Goal: Information Seeking & Learning: Find specific fact

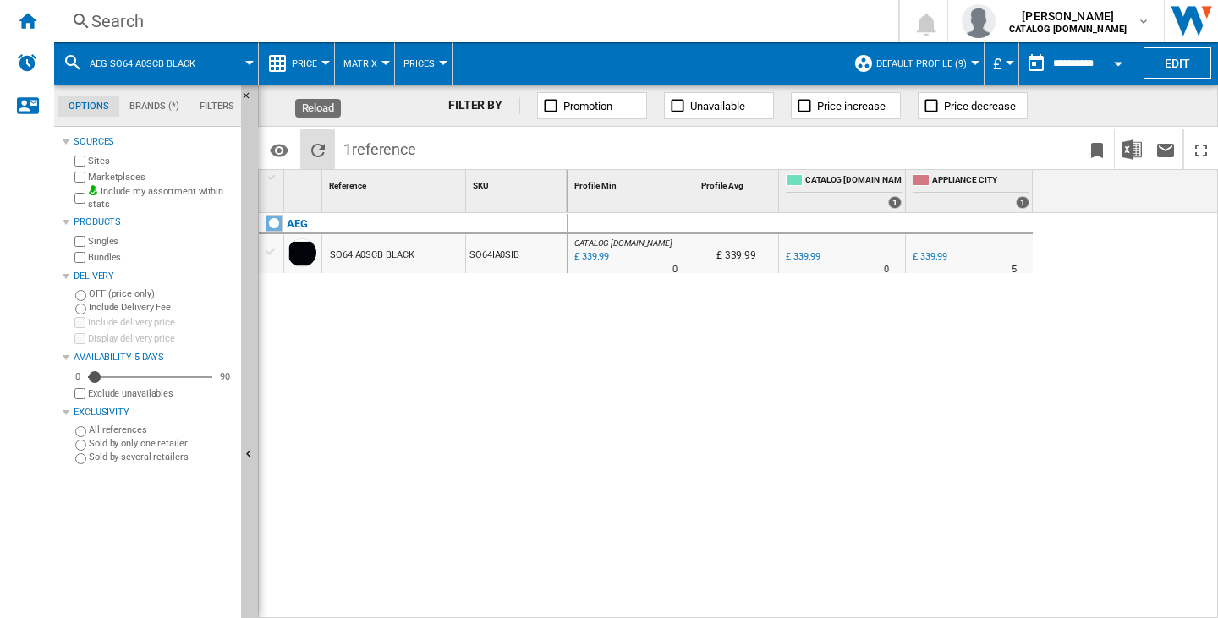
click at [326, 149] on ng-md-icon "Reload" at bounding box center [318, 150] width 20 height 20
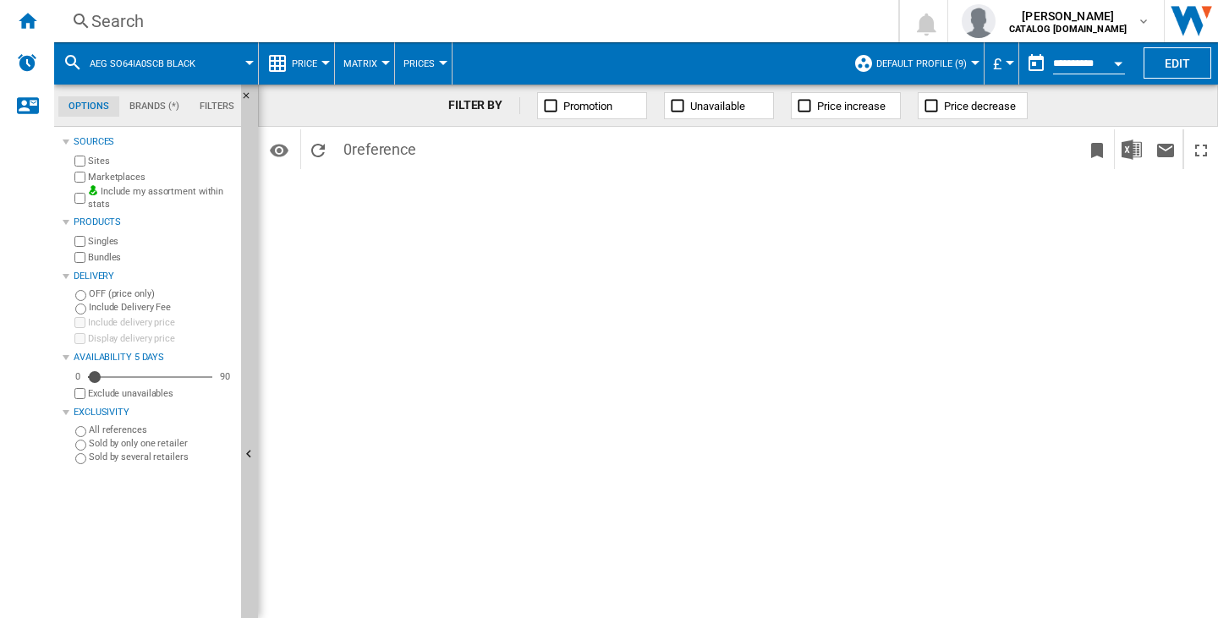
click at [107, 19] on div "Search" at bounding box center [472, 21] width 763 height 24
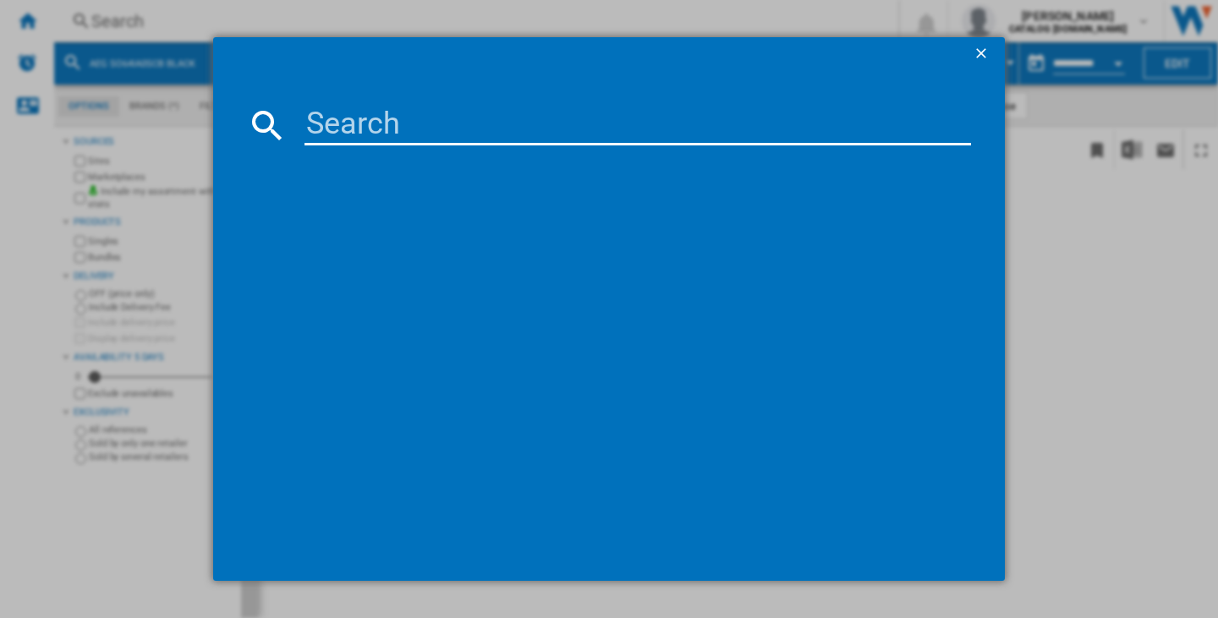
click at [354, 140] on input at bounding box center [637, 125] width 666 height 41
paste input "AEG SO64IA0SCB BLACK"
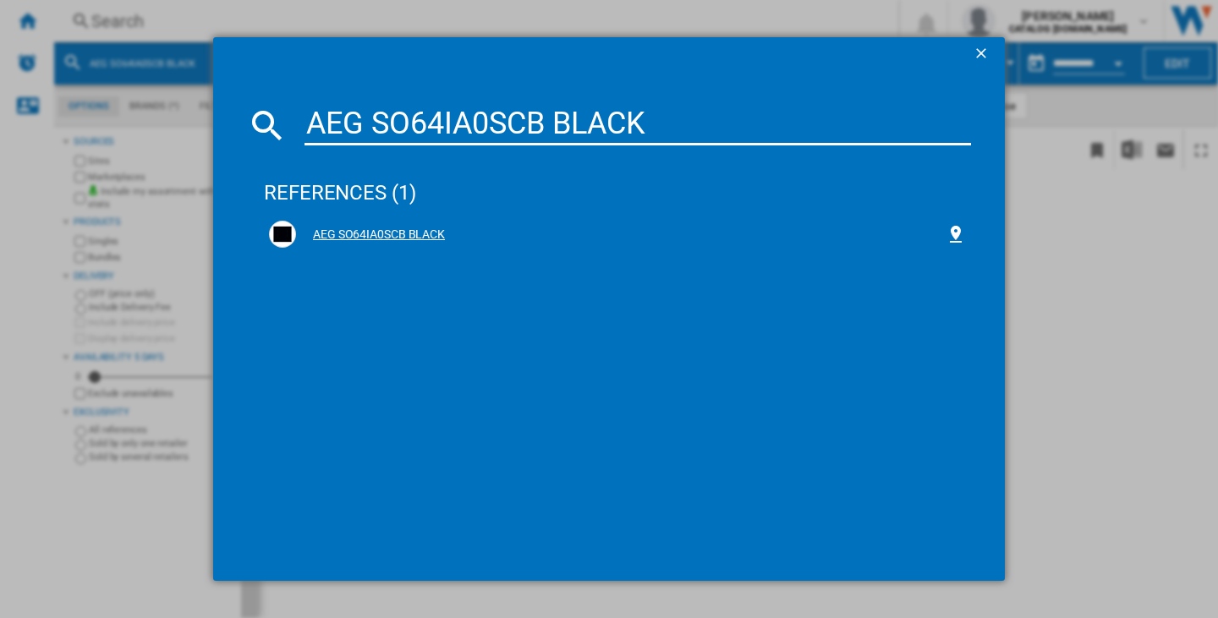
type input "AEG SO64IA0SCB BLACK"
click at [386, 245] on div "AEG SO64IA0SCB BLACK" at bounding box center [617, 234] width 697 height 27
click at [384, 234] on div "AEG SO64IA0SCB BLACK" at bounding box center [620, 235] width 649 height 17
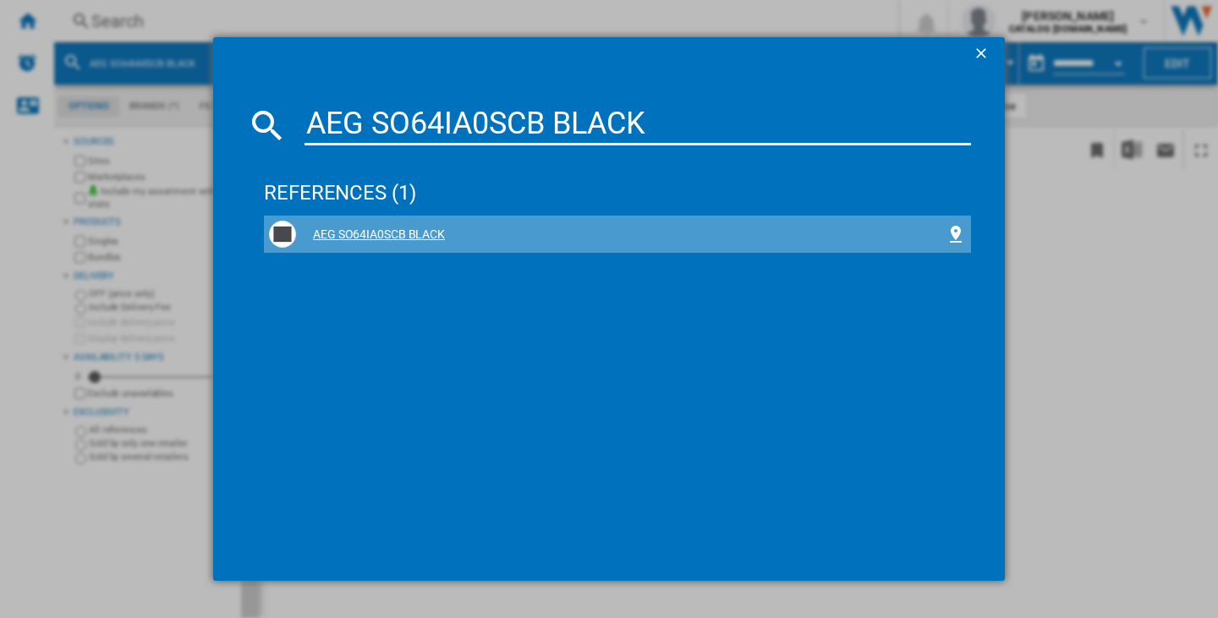
click at [384, 234] on div "AEG SO64IA0SCB BLACK" at bounding box center [620, 235] width 649 height 17
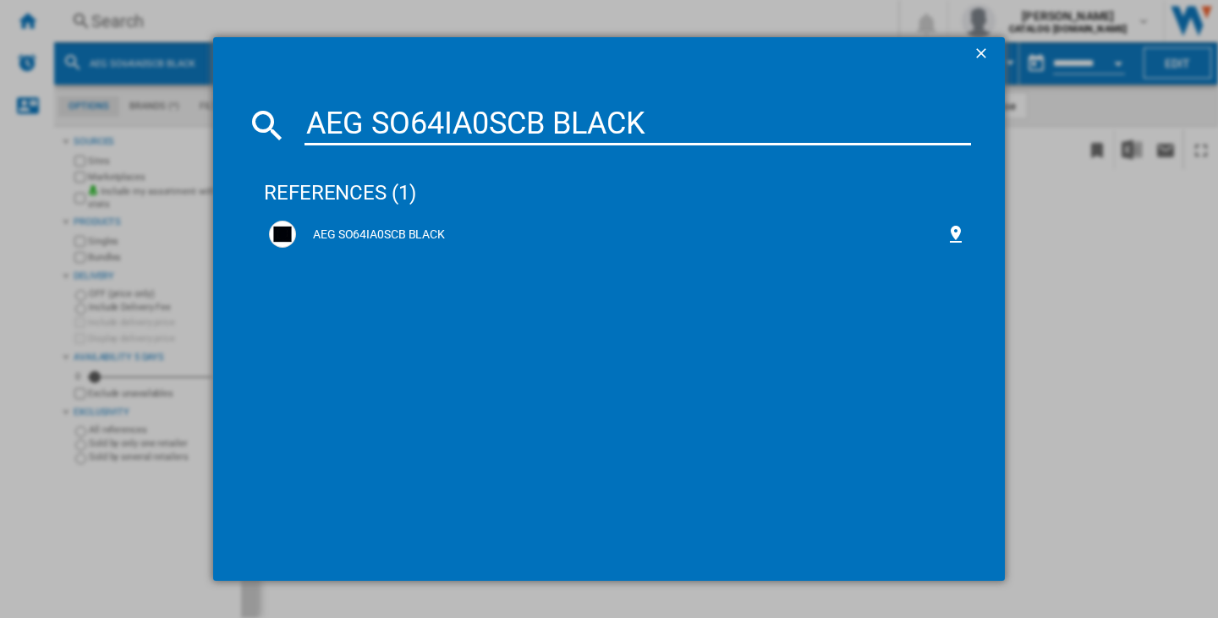
click at [981, 53] on ng-md-icon "getI18NText('BUTTONS.CLOSE_DIALOG')" at bounding box center [982, 55] width 20 height 20
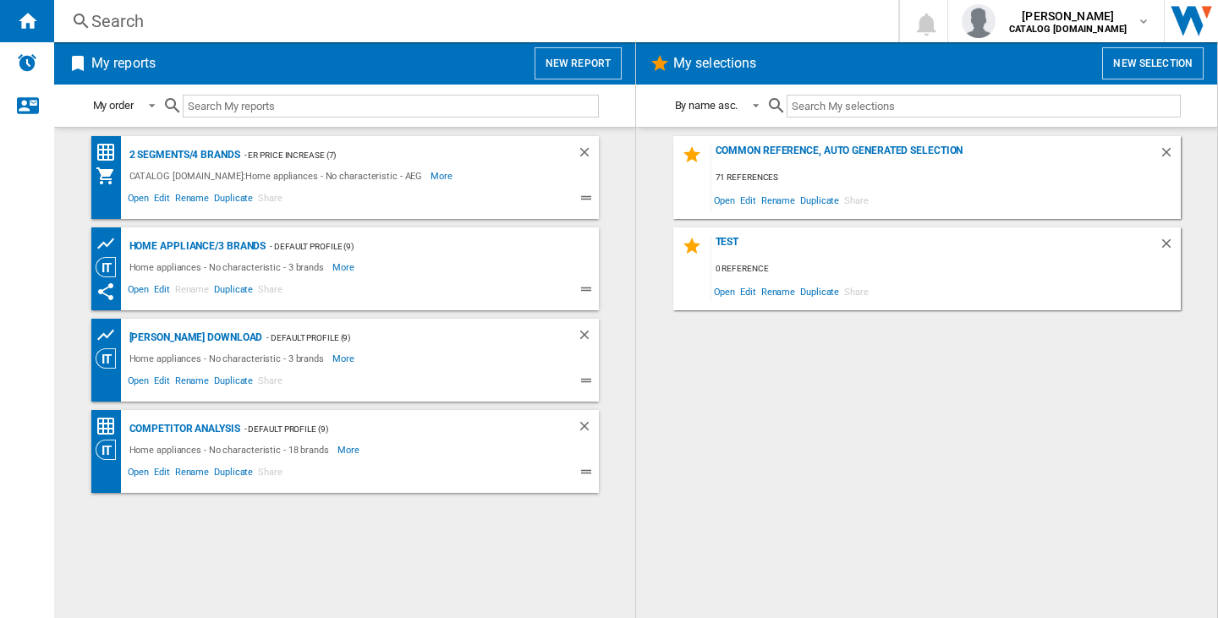
click at [102, 15] on div "Search" at bounding box center [472, 21] width 763 height 24
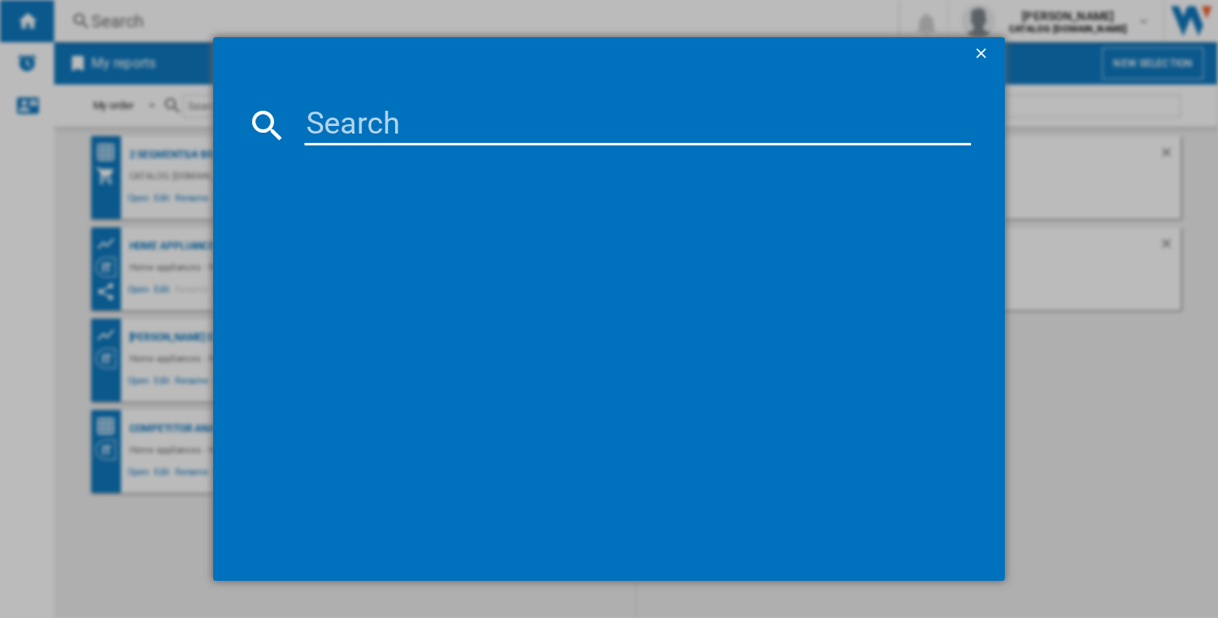
paste input "AEG SO64IA0SCB BLACK"
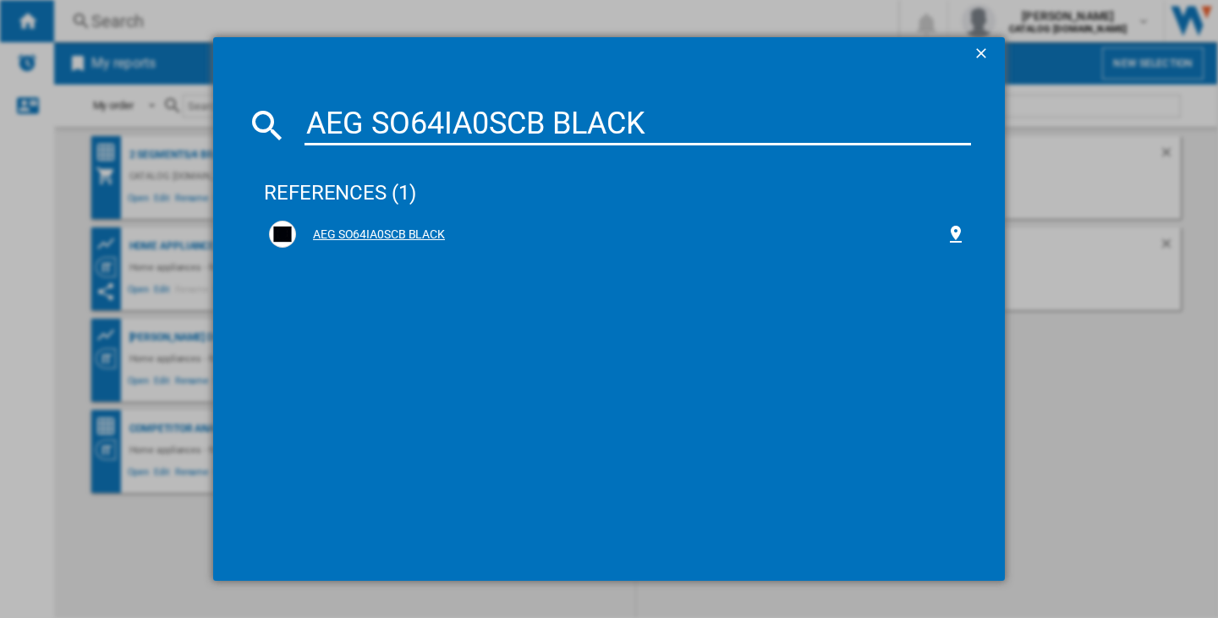
type input "AEG SO64IA0SCB BLACK"
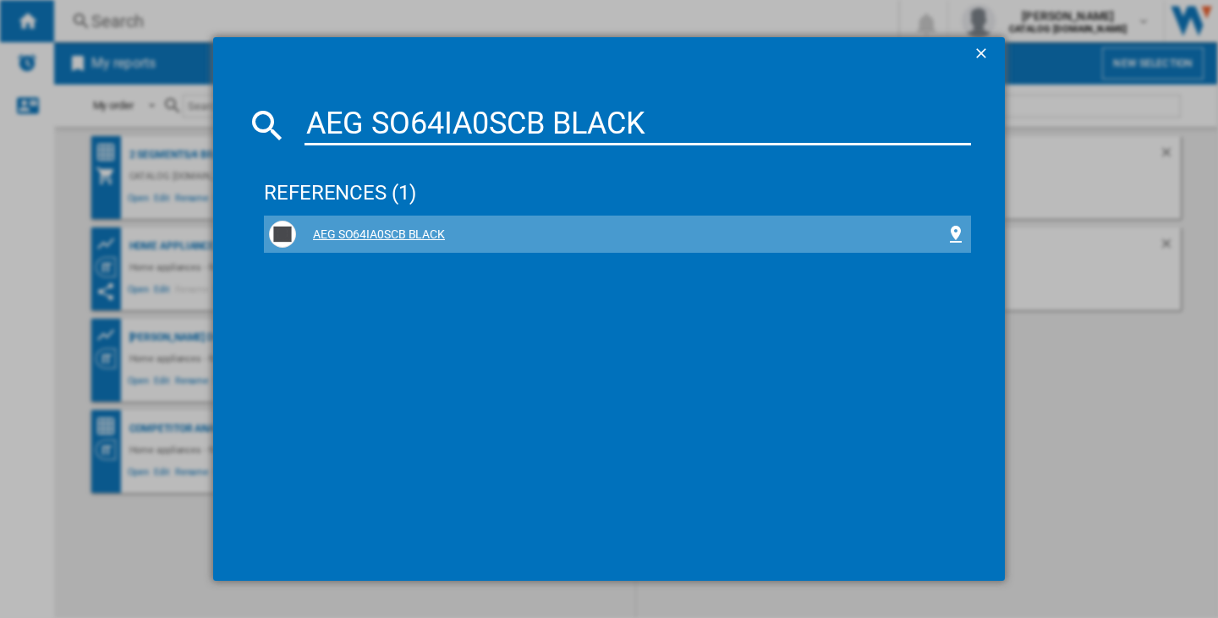
click at [375, 233] on div "AEG SO64IA0SCB BLACK" at bounding box center [620, 235] width 649 height 17
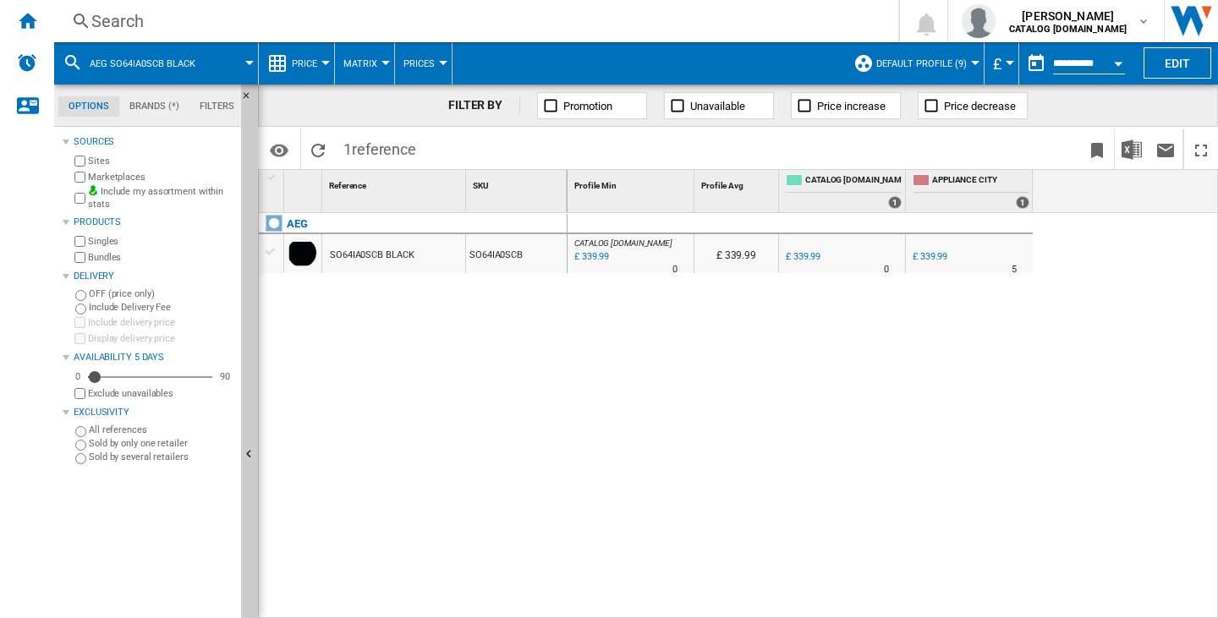
click at [810, 441] on div "CATALOG [DOMAIN_NAME] : 0.0 % £ 339.99 % N/A 0 CATALOG [DOMAIN_NAME] : £ 339.99…" at bounding box center [892, 416] width 651 height 406
click at [885, 313] on div "CATALOG [DOMAIN_NAME] : 0.0 % £ 339.99 % N/A 0 CATALOG [DOMAIN_NAME] : £ 339.99…" at bounding box center [892, 416] width 651 height 406
click at [708, 376] on div "CATALOG [DOMAIN_NAME] : 0.0 % £ 339.99 % N/A 0 CATALOG [DOMAIN_NAME] : £ 339.99…" at bounding box center [892, 416] width 651 height 406
